Goal: Check status: Check status

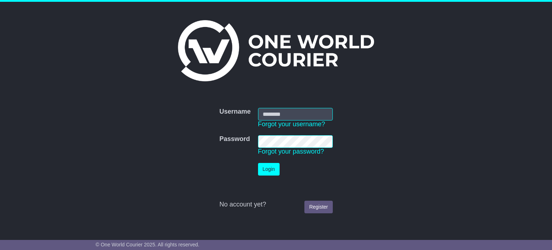
type input "**********"
click at [272, 171] on button "Login" at bounding box center [269, 169] width 22 height 13
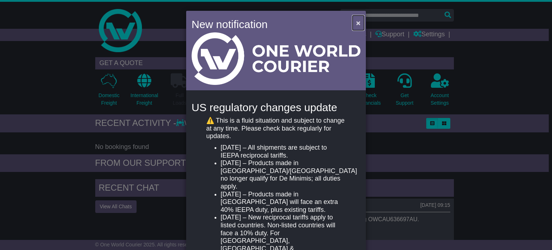
click at [356, 23] on span "×" at bounding box center [358, 23] width 4 height 8
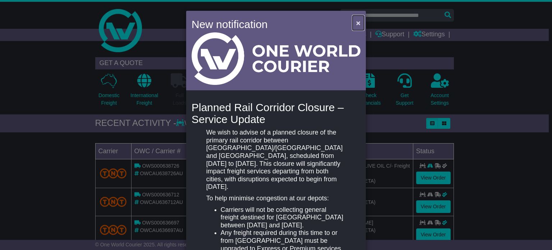
click at [356, 23] on span "×" at bounding box center [358, 23] width 4 height 8
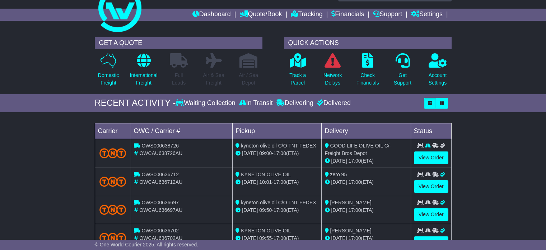
scroll to position [36, 0]
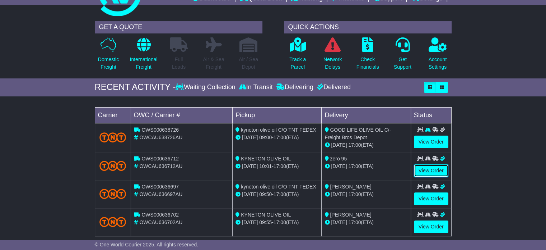
click at [433, 168] on link "View Order" at bounding box center [431, 170] width 34 height 13
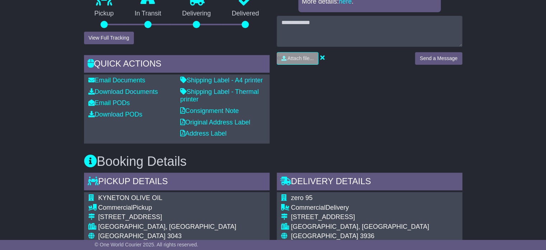
scroll to position [323, 0]
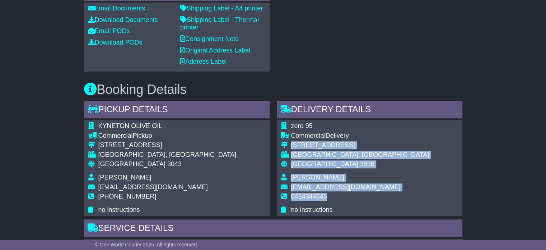
drag, startPoint x: 291, startPoint y: 137, endPoint x: 370, endPoint y: 188, distance: 94.9
click at [370, 188] on tbody "zero 95 Commercial Delivery 199-201 Point Nepean Rd DROMANA, VIC Australia 3936…" at bounding box center [355, 167] width 148 height 91
copy tbody "199-201 Point Nepean Rd DROMANA, VIC Australia 3936 Daniel Mastramico chefmastr…"
